Goal: Find specific page/section: Find specific page/section

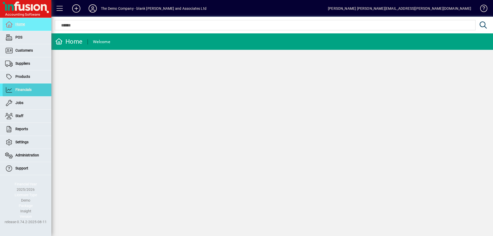
click at [17, 87] on span "Financials" at bounding box center [17, 90] width 29 height 6
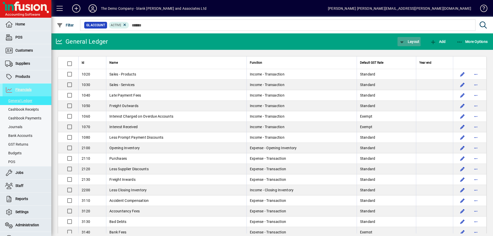
click at [404, 41] on icon "button" at bounding box center [402, 42] width 6 height 5
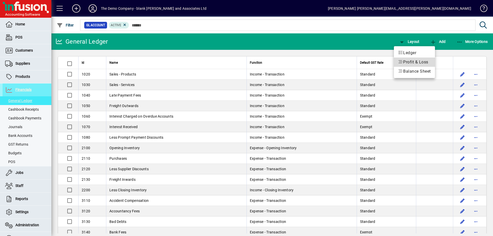
click at [410, 62] on span "Profit & Loss" at bounding box center [414, 62] width 33 height 6
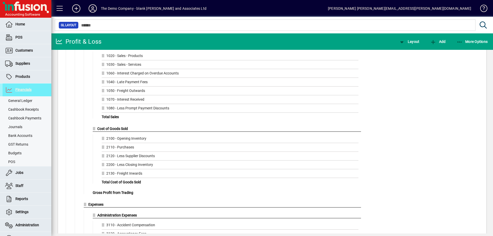
scroll to position [51, 0]
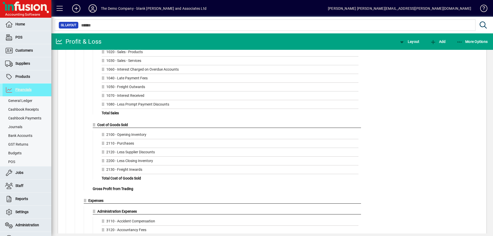
click at [104, 188] on span "Gross Profit from Trading" at bounding box center [113, 189] width 41 height 4
click at [117, 190] on span "Gross Profit from Trading" at bounding box center [113, 189] width 41 height 4
click at [465, 44] on span "button" at bounding box center [472, 41] width 34 height 12
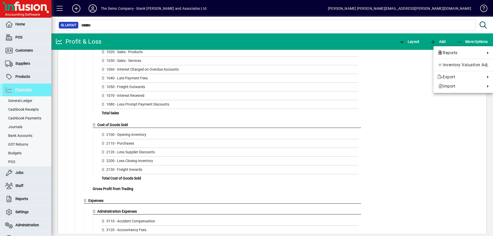
click at [398, 88] on div at bounding box center [246, 118] width 493 height 236
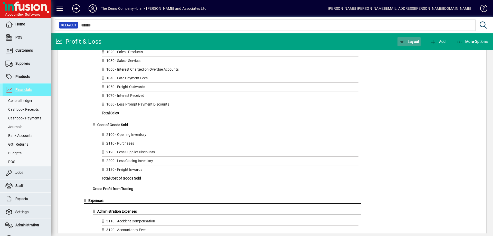
click at [415, 41] on span "Layout" at bounding box center [409, 42] width 21 height 4
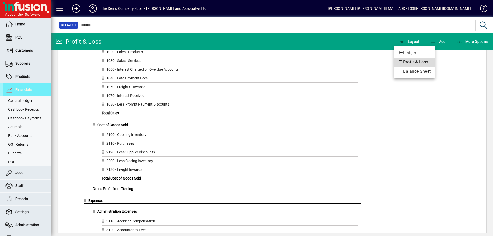
click at [411, 61] on span "Profit & Loss" at bounding box center [414, 62] width 33 height 6
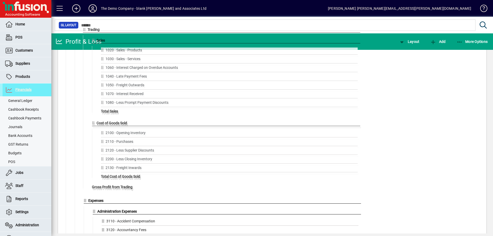
drag, startPoint x: 111, startPoint y: 190, endPoint x: 111, endPoint y: 186, distance: 4.4
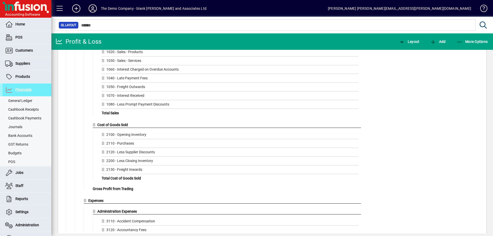
click at [95, 7] on icon at bounding box center [93, 8] width 10 height 8
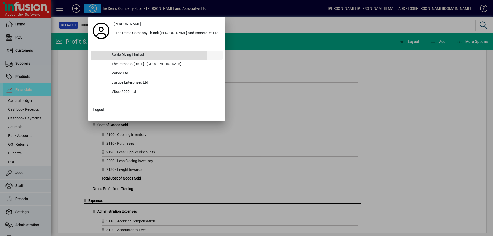
click at [129, 55] on div "Selkie Diving Limited" at bounding box center [165, 55] width 115 height 9
